Goal: Find specific page/section: Find specific page/section

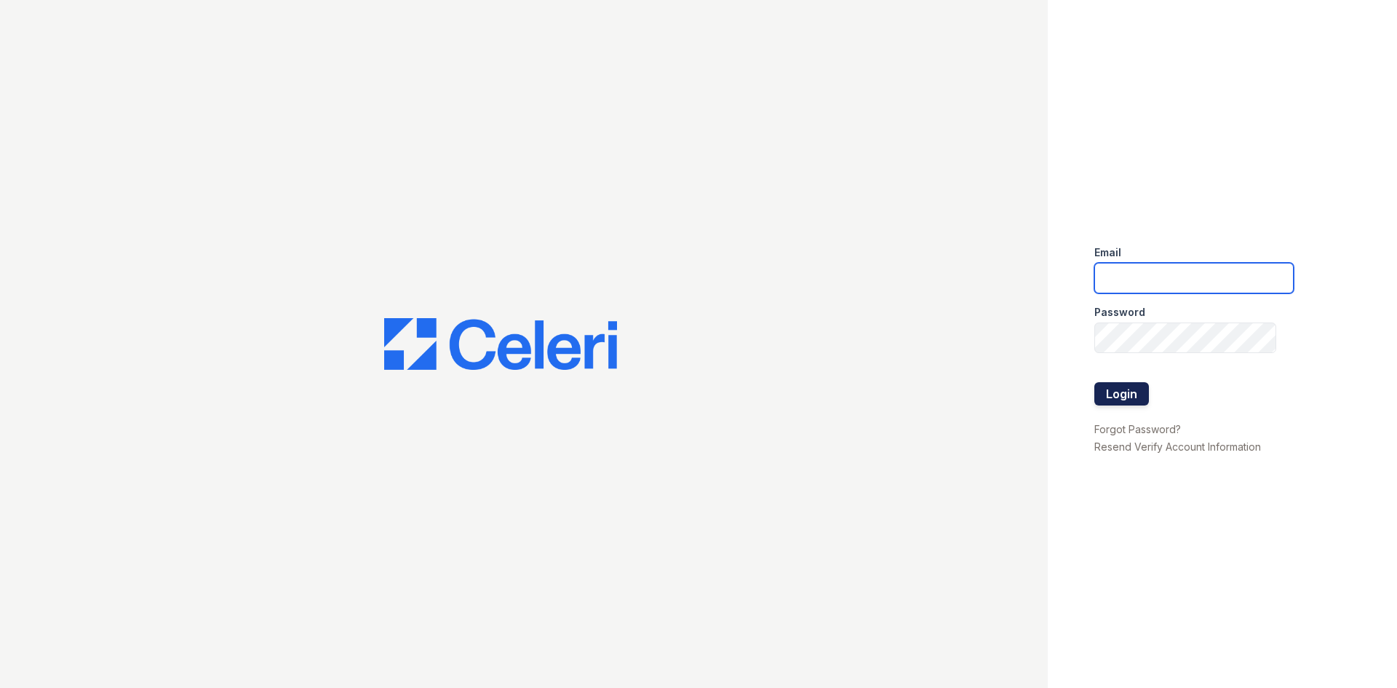
type input "[PERSON_NAME][EMAIL_ADDRESS][DOMAIN_NAME]"
click at [1101, 386] on button "Login" at bounding box center [1122, 393] width 55 height 23
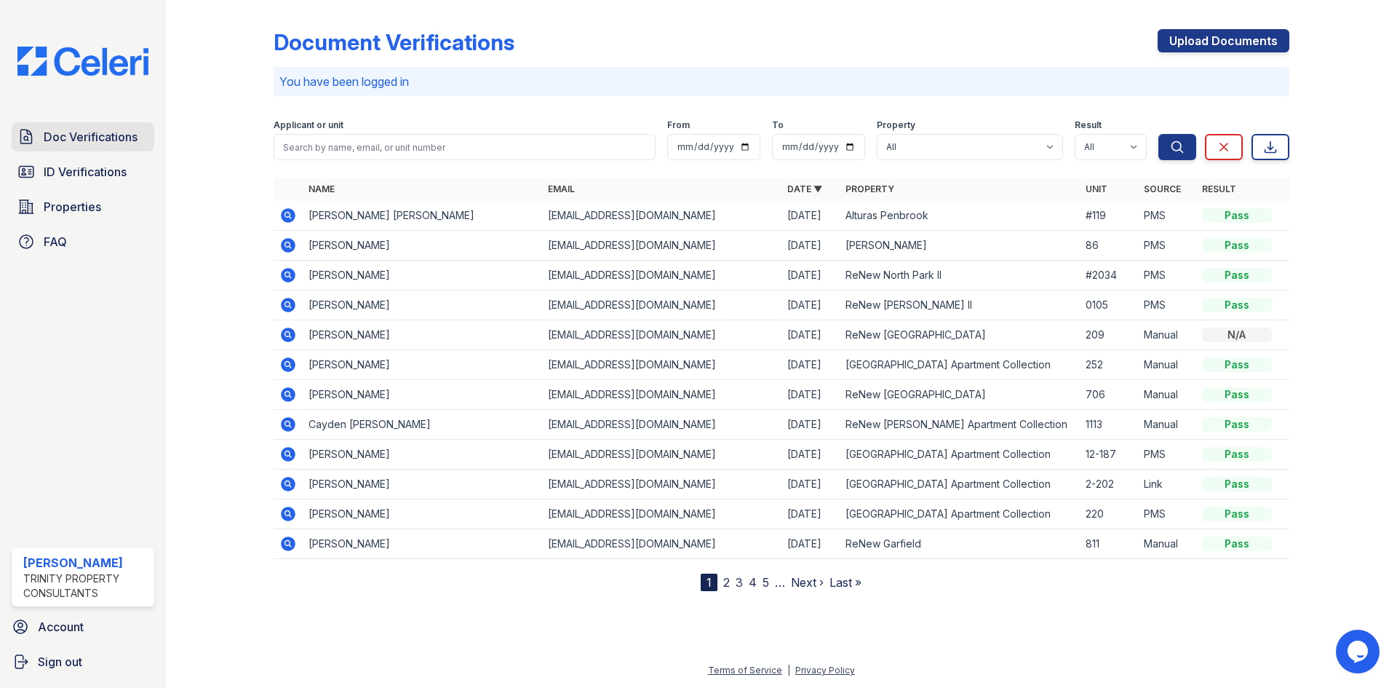
click at [103, 144] on span "Doc Verifications" at bounding box center [91, 136] width 94 height 17
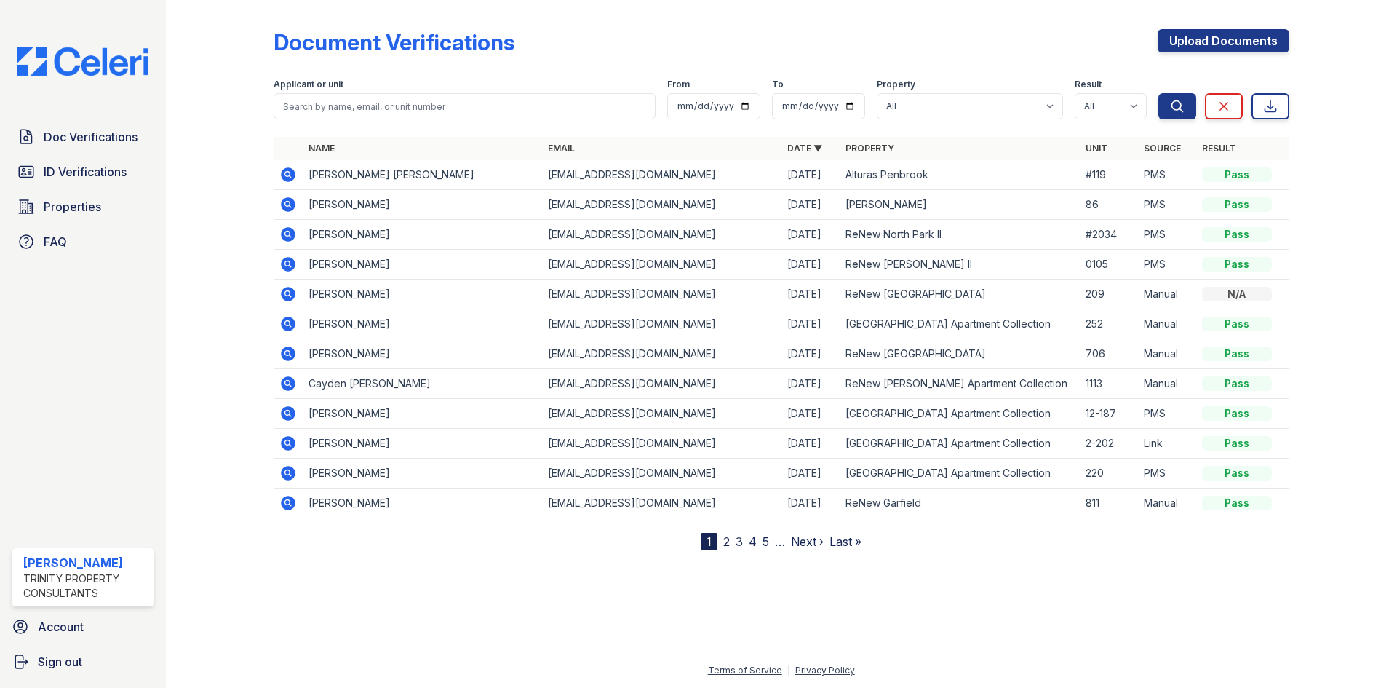
click at [730, 544] on nav "1 2 3 4 5 … Next › Last »" at bounding box center [781, 541] width 161 height 17
click at [728, 545] on link "2" at bounding box center [726, 541] width 7 height 15
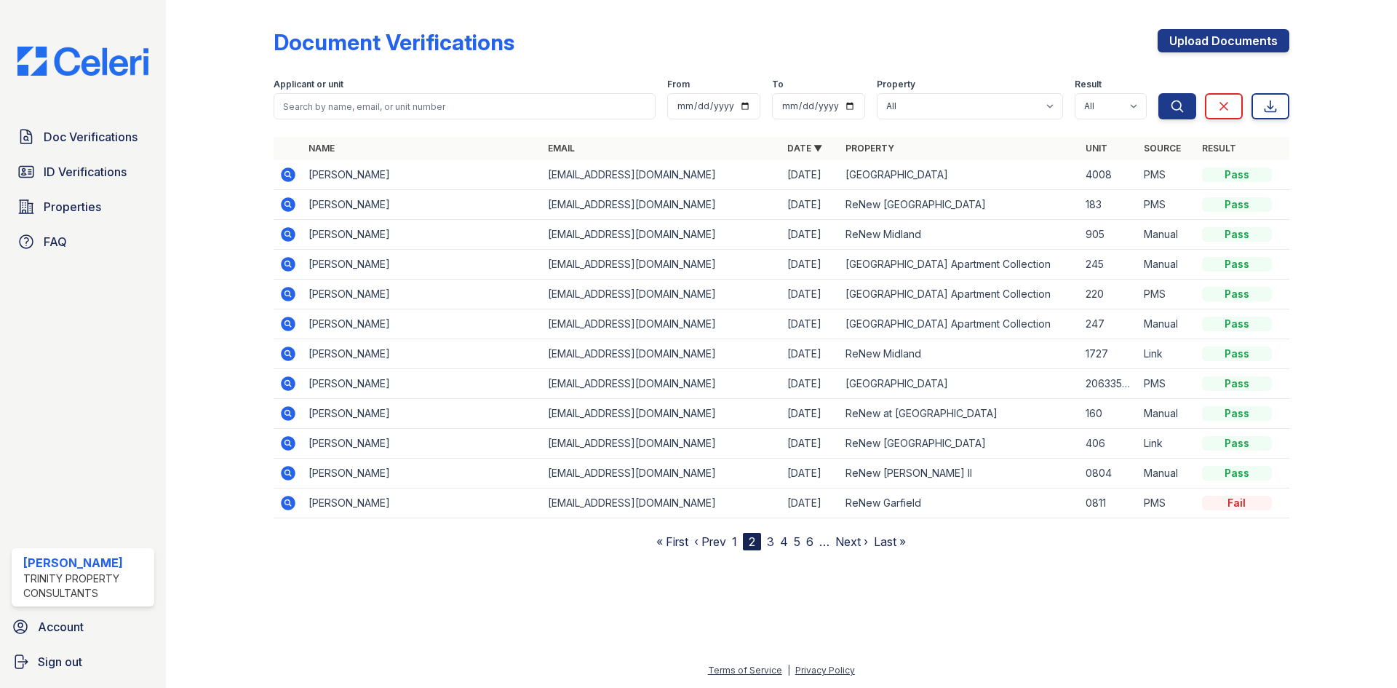
click at [729, 541] on nav "« First ‹ Prev 1 2 3 4 5 6 … Next › Last »" at bounding box center [781, 541] width 250 height 17
click at [734, 541] on link "1" at bounding box center [734, 541] width 5 height 15
